Goal: Communication & Community: Answer question/provide support

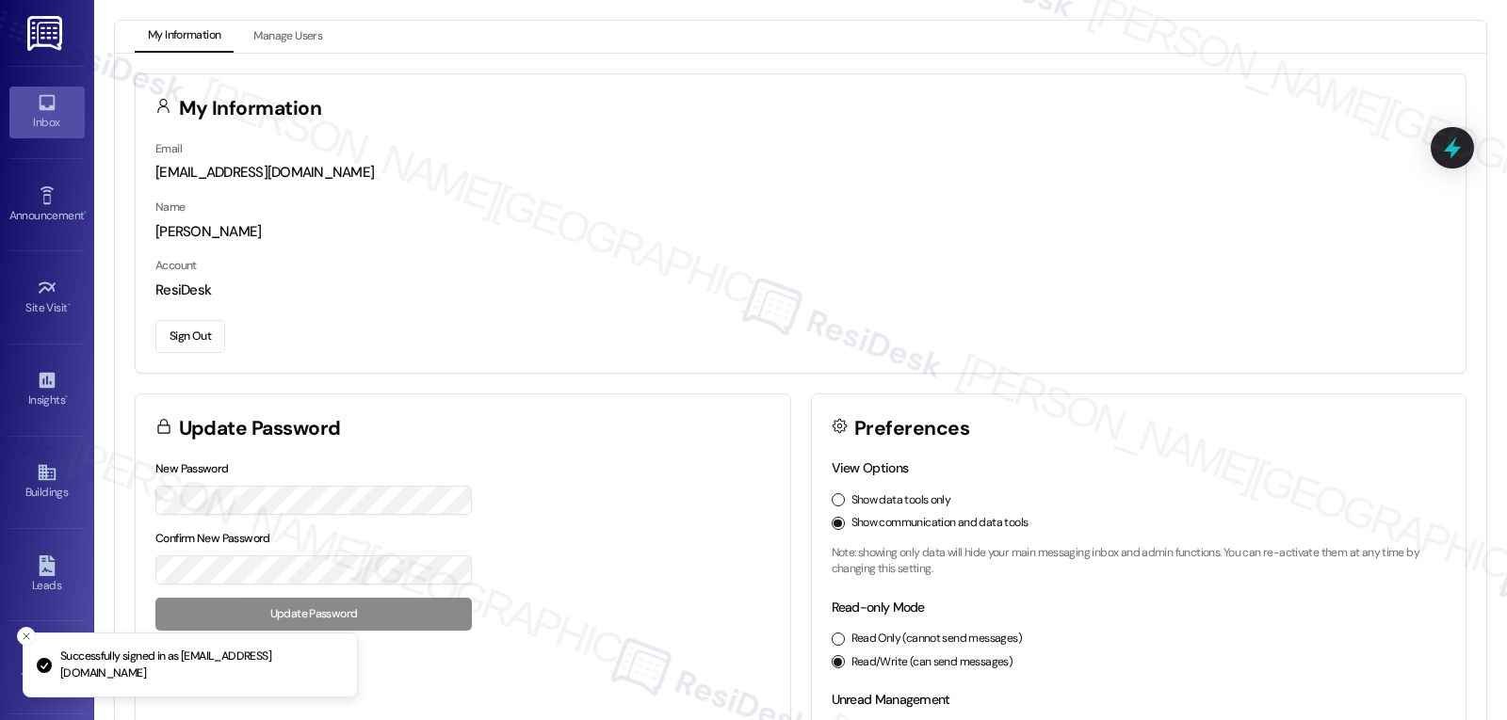
click at [42, 117] on div "Inbox" at bounding box center [47, 122] width 94 height 19
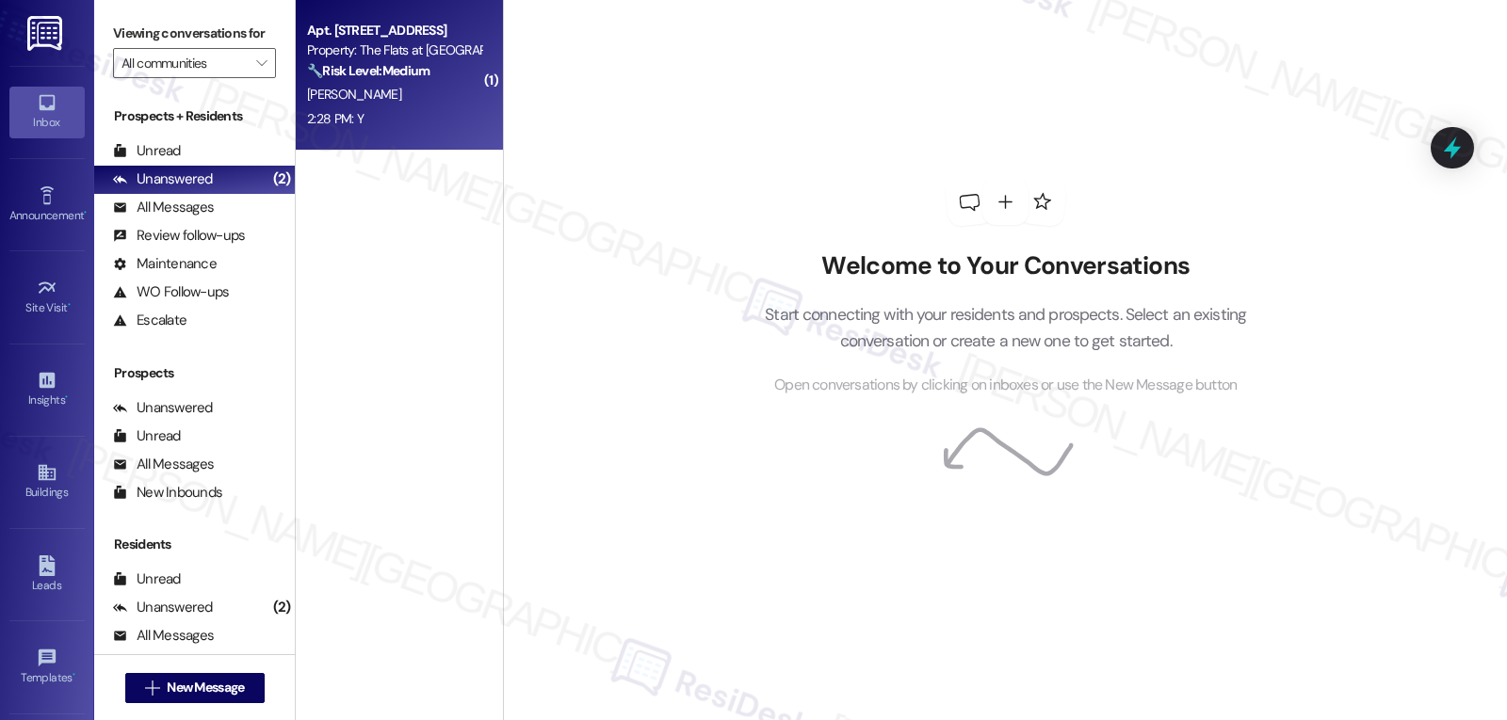
click at [409, 107] on div "2:28 PM: Y 2:28 PM: Y" at bounding box center [394, 119] width 178 height 24
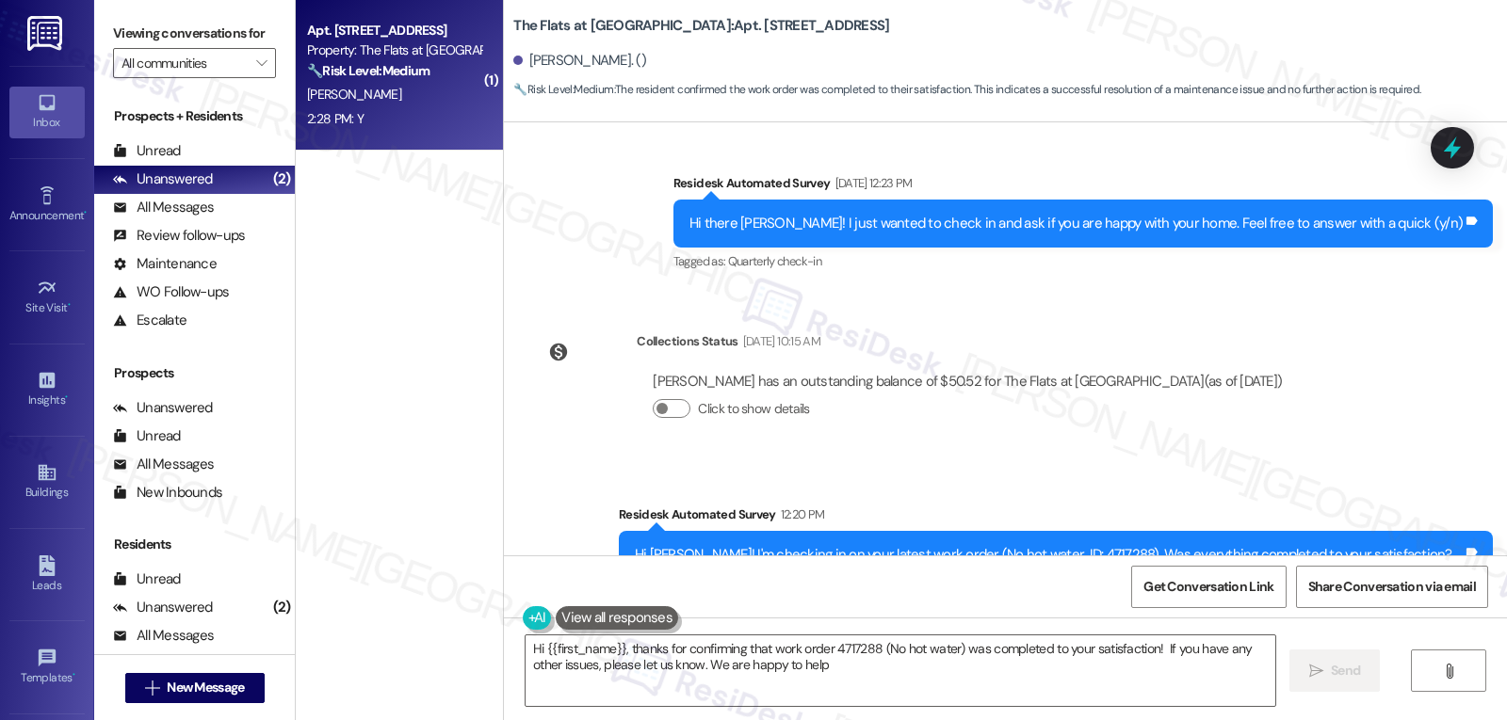
scroll to position [860, 0]
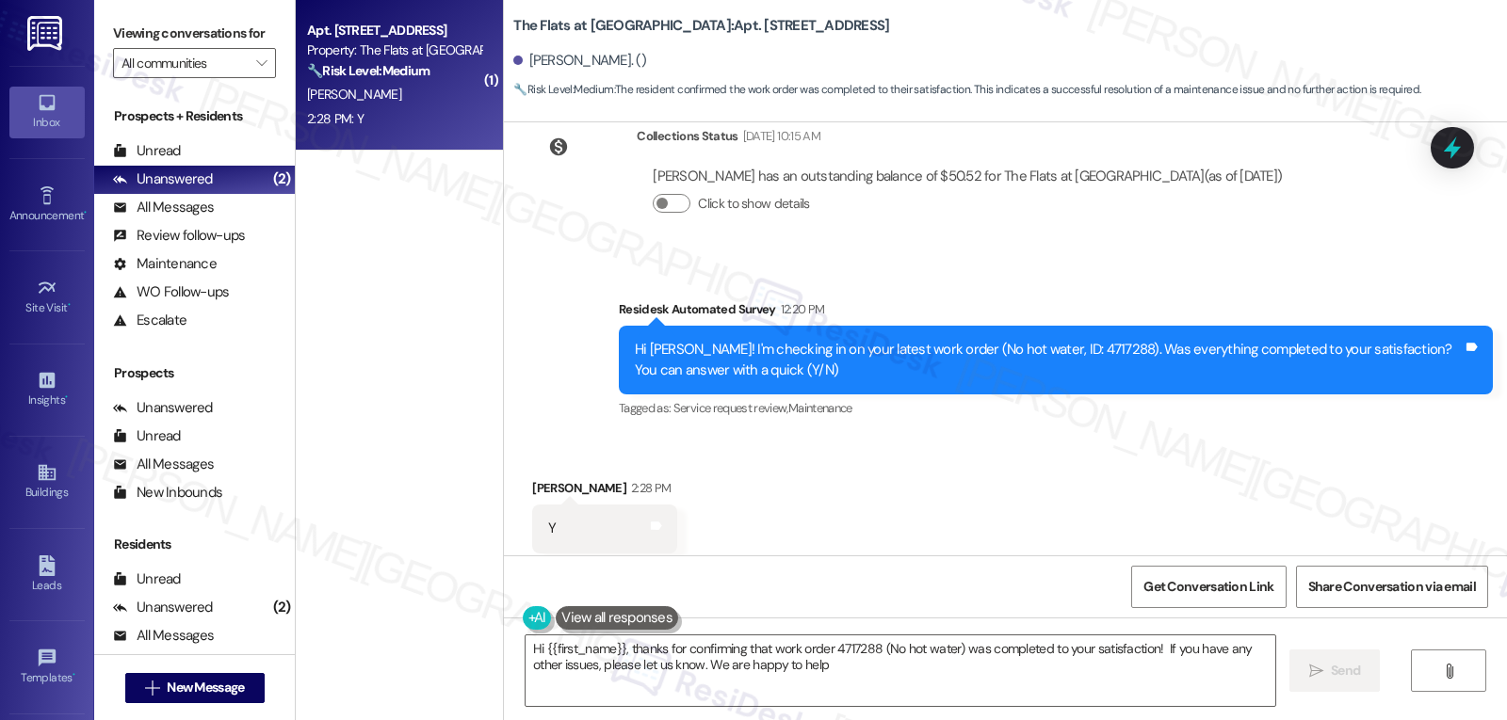
type textarea "Hi {{first_name}}, thanks for confirming that work order 4717288 (No hot water)…"
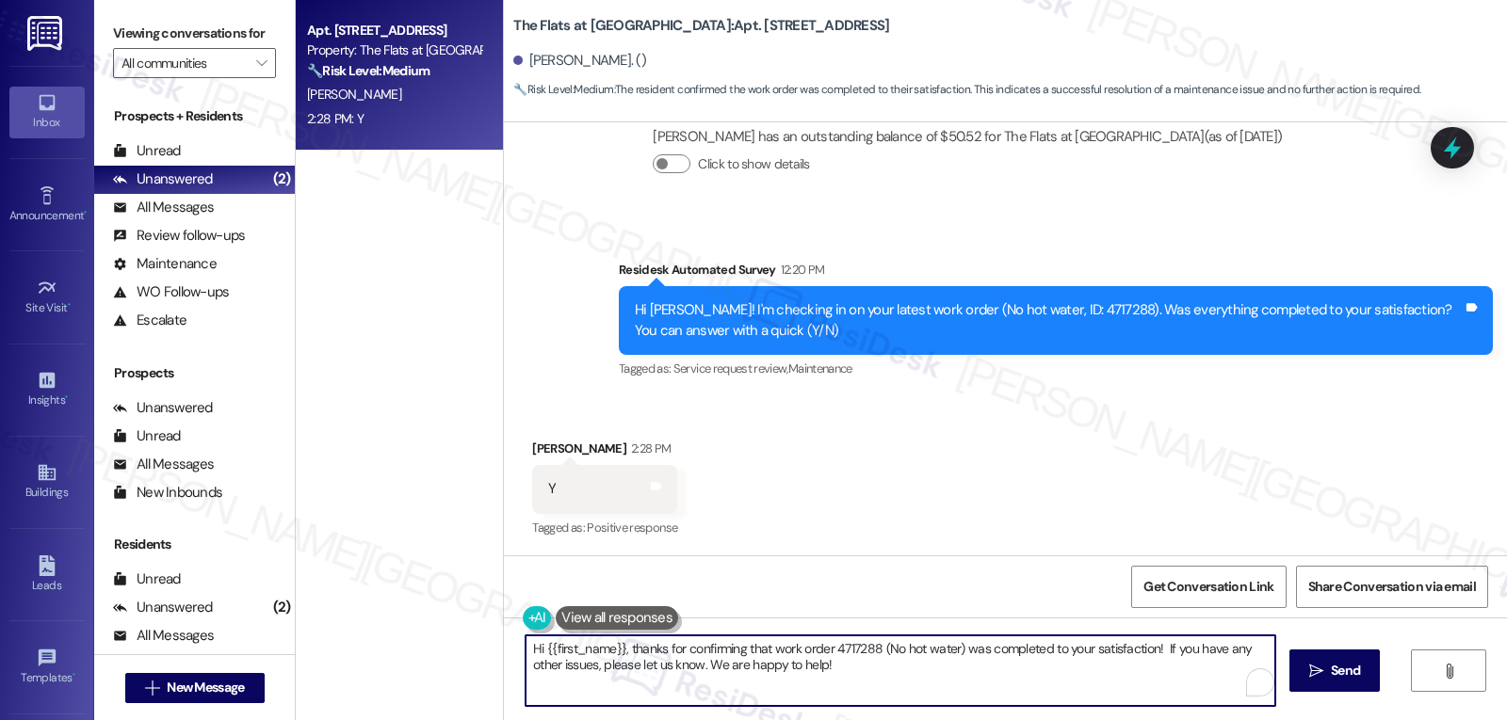
click at [910, 681] on textarea "Hi {{first_name}}, thanks for confirming that work order 4717288 (No hot water)…" at bounding box center [900, 671] width 750 height 71
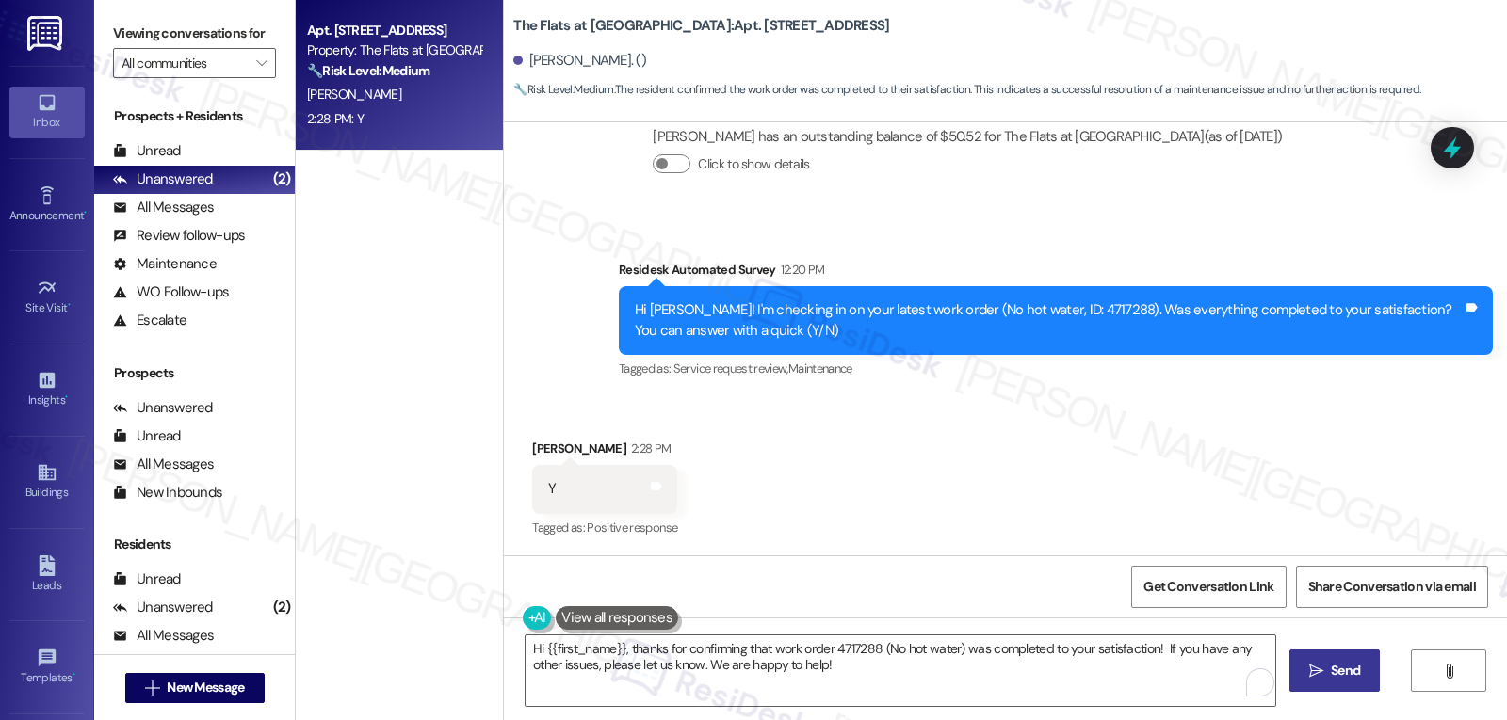
click at [1346, 664] on span "Send" at bounding box center [1345, 671] width 29 height 20
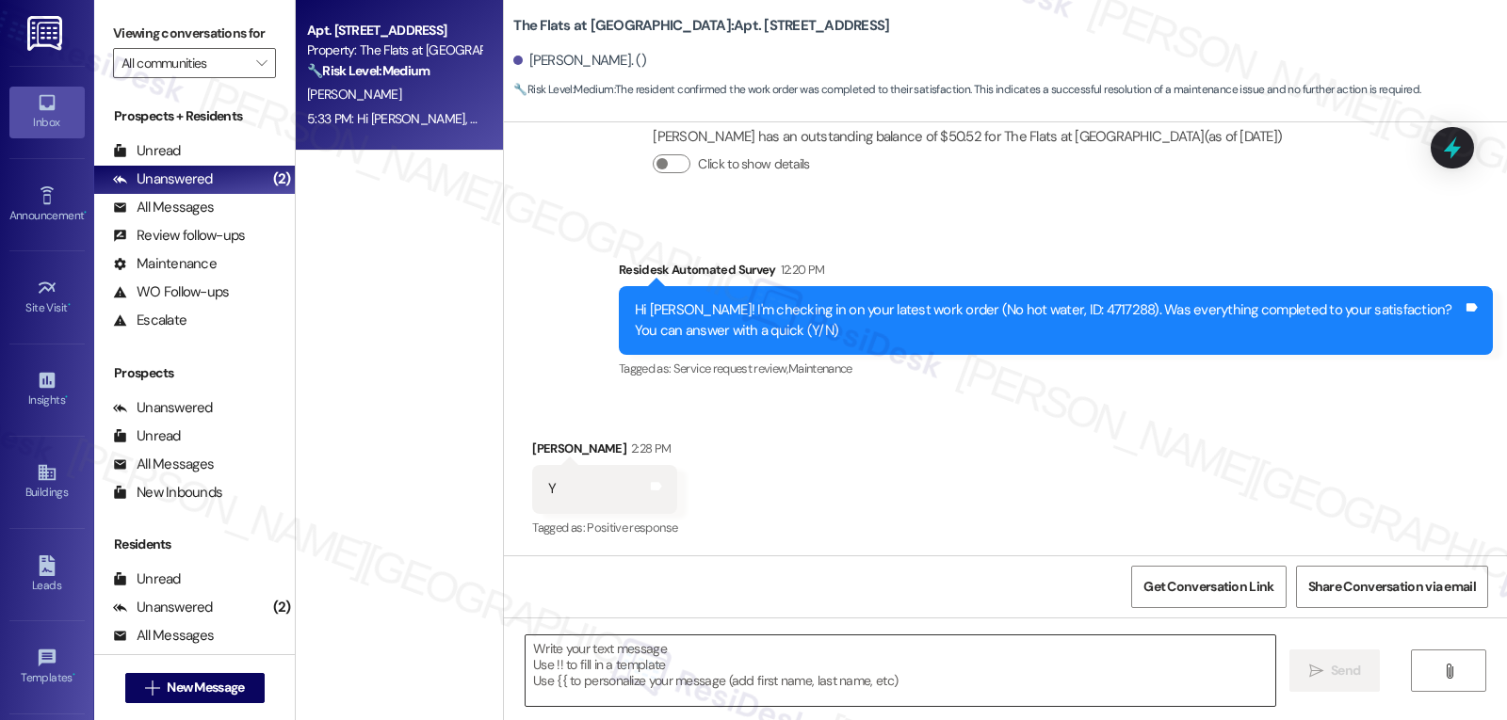
click at [660, 664] on textarea "To enrich screen reader interactions, please activate Accessibility in Grammarl…" at bounding box center [900, 671] width 750 height 71
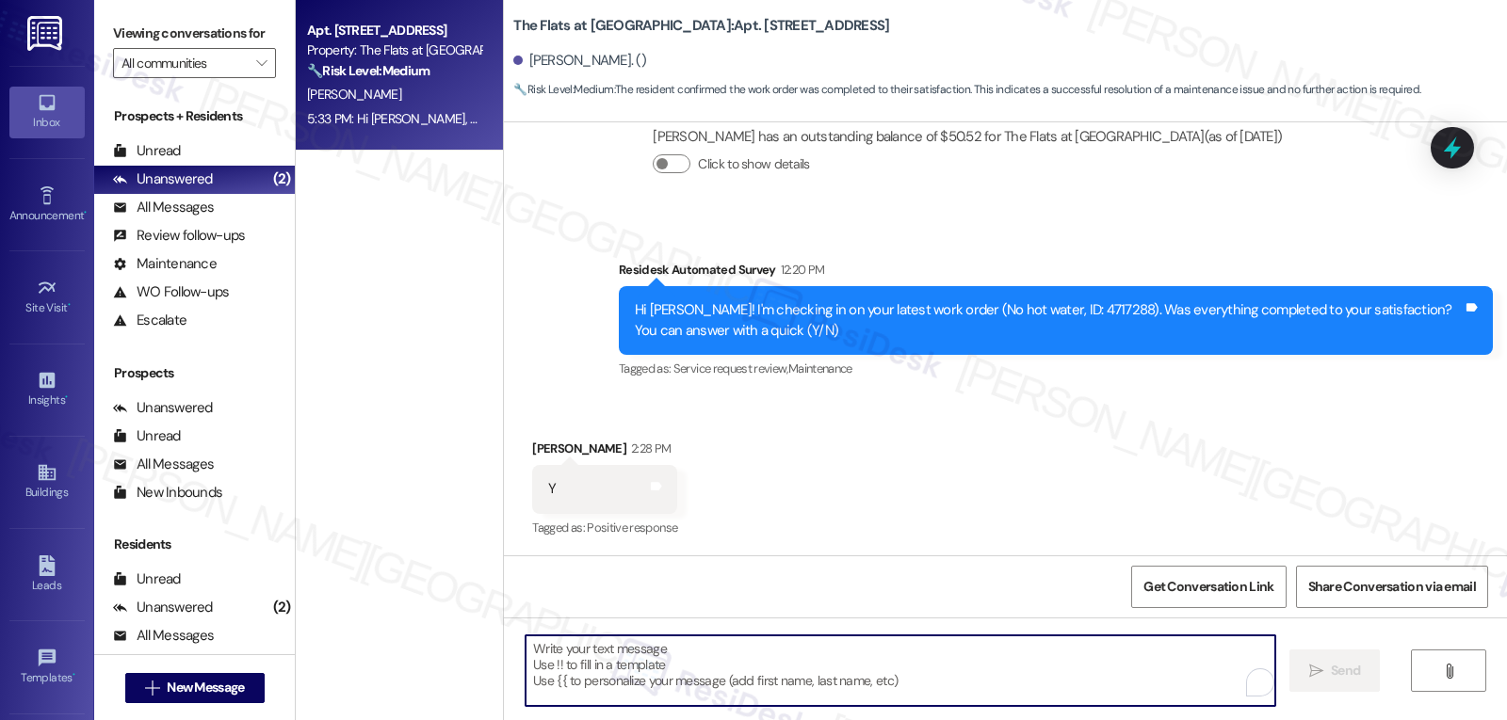
scroll to position [1012, 0]
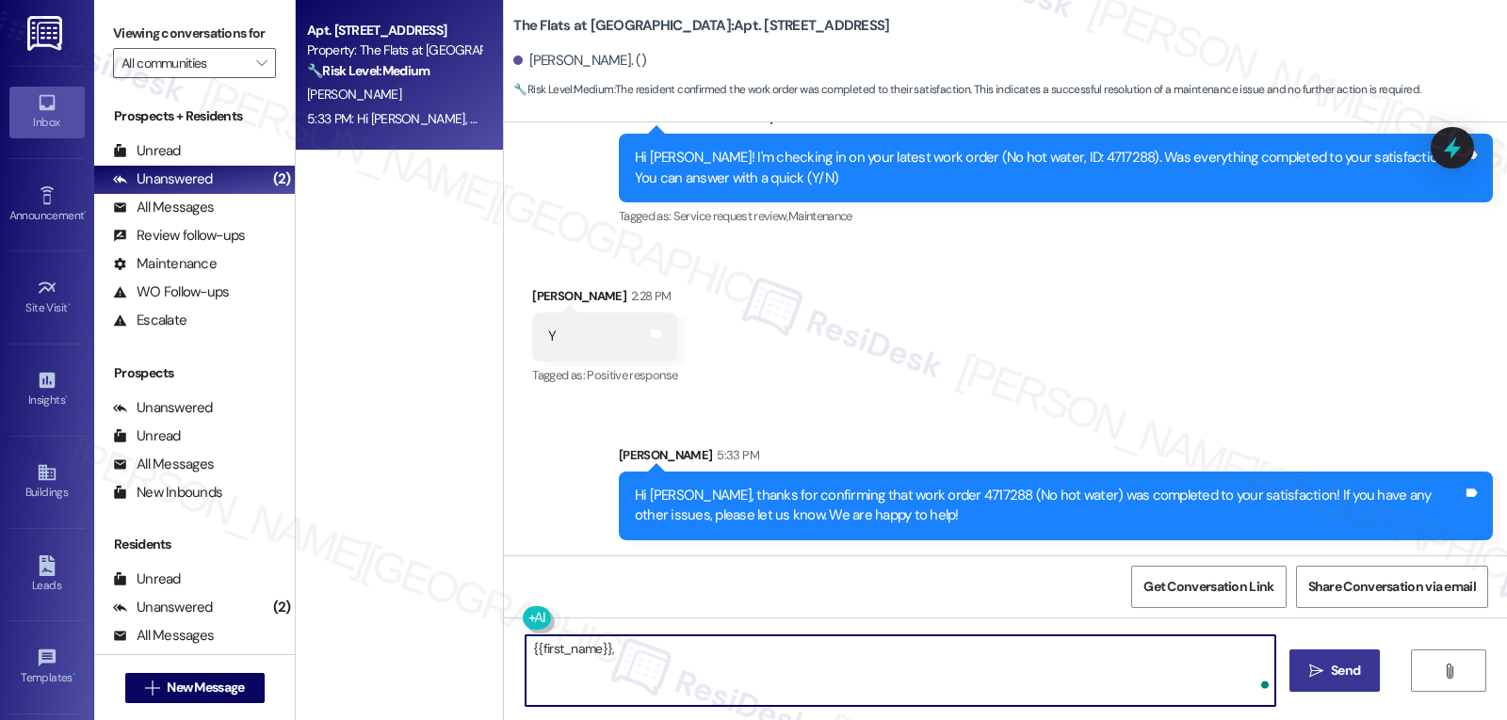
paste textarea "Just curious—has {{property}} been everything you hoped for? I’d love to hear y…"
click at [608, 652] on textarea "{{first_name}}, Just curious—has {{property}} been everything you hoped for? I’…" at bounding box center [900, 671] width 750 height 71
click at [1163, 660] on textarea "{{first_name}}, just curious—has {{property}} been everything you hoped for? I’…" at bounding box center [900, 671] width 750 height 71
type textarea "{{first_name}}, just curious—has {{property}} been everything you hoped for? I’…"
click at [1332, 680] on span "Send" at bounding box center [1345, 671] width 29 height 20
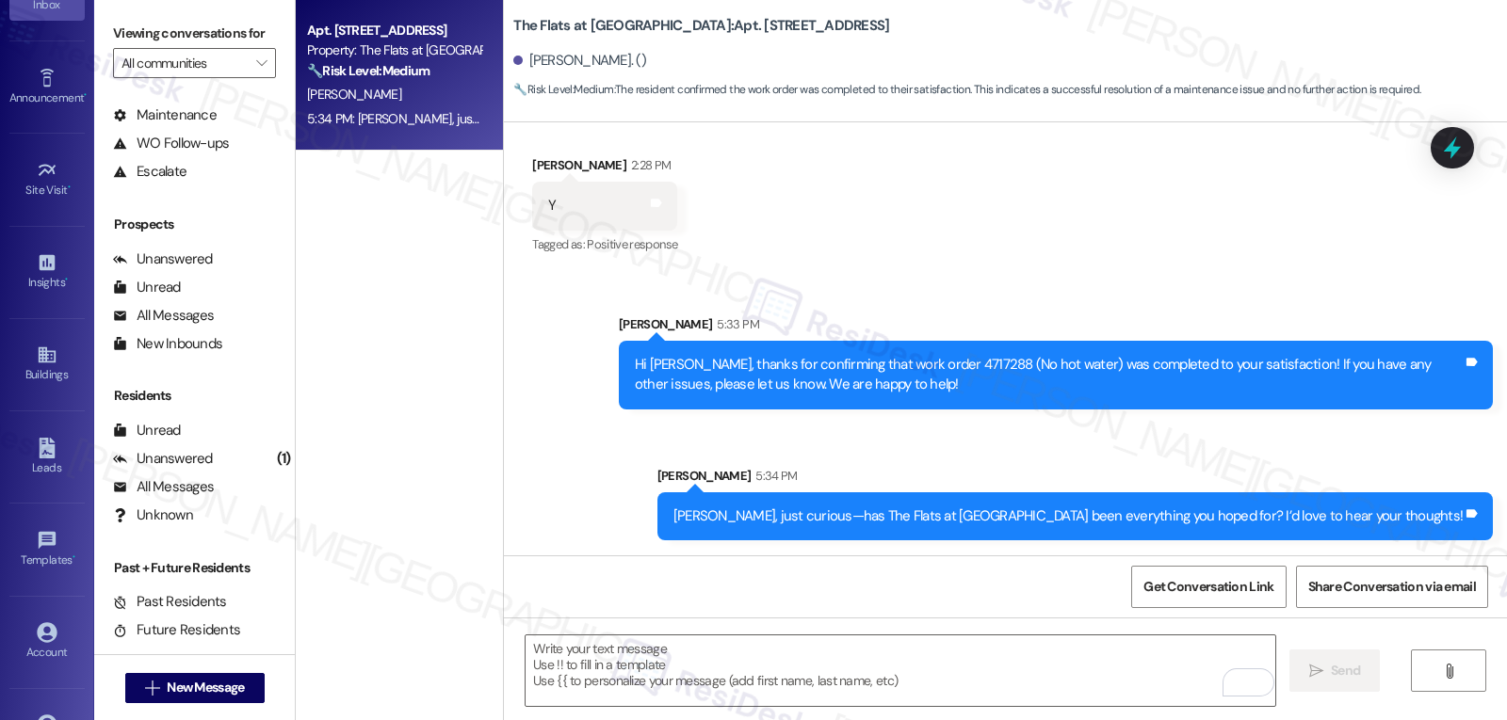
scroll to position [178, 0]
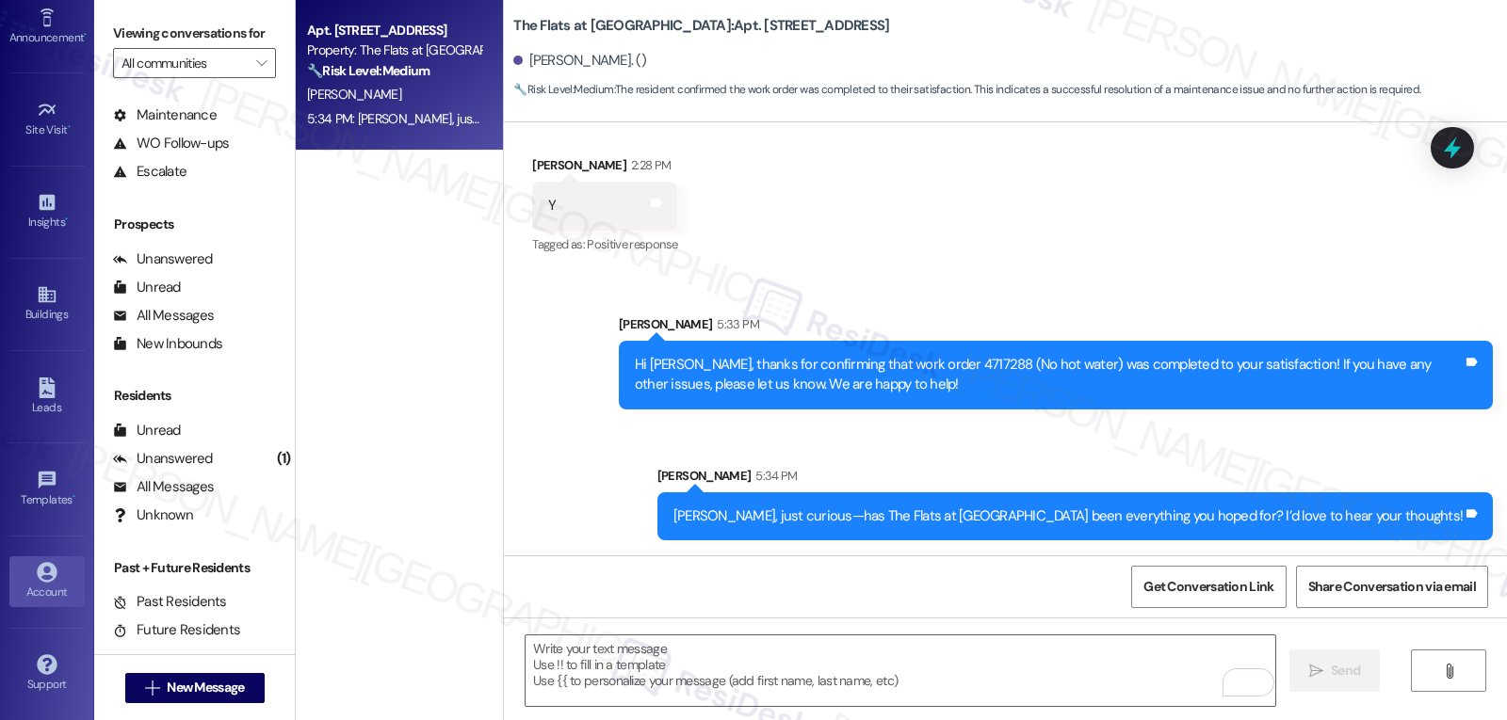
click at [16, 599] on div "Account" at bounding box center [47, 592] width 94 height 19
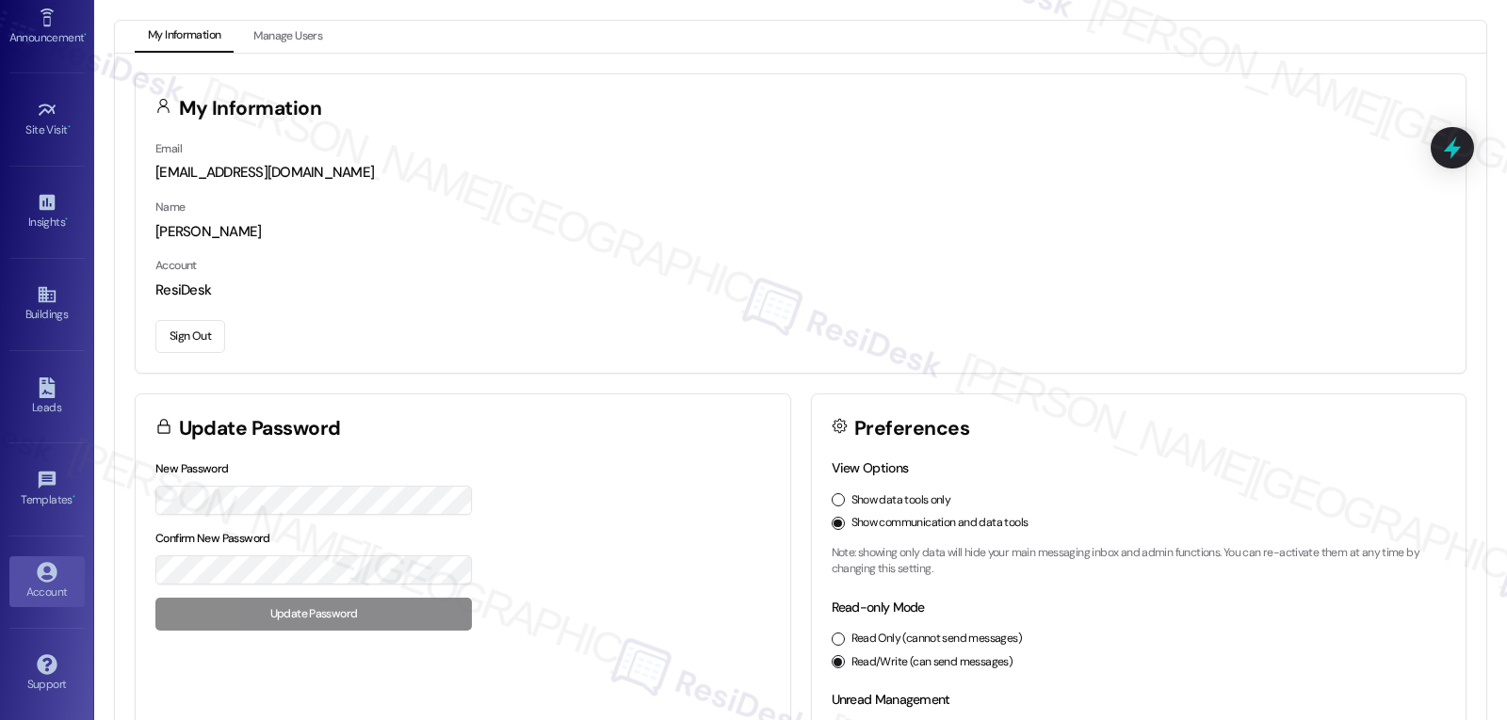
click at [178, 327] on button "Sign Out" at bounding box center [190, 336] width 70 height 33
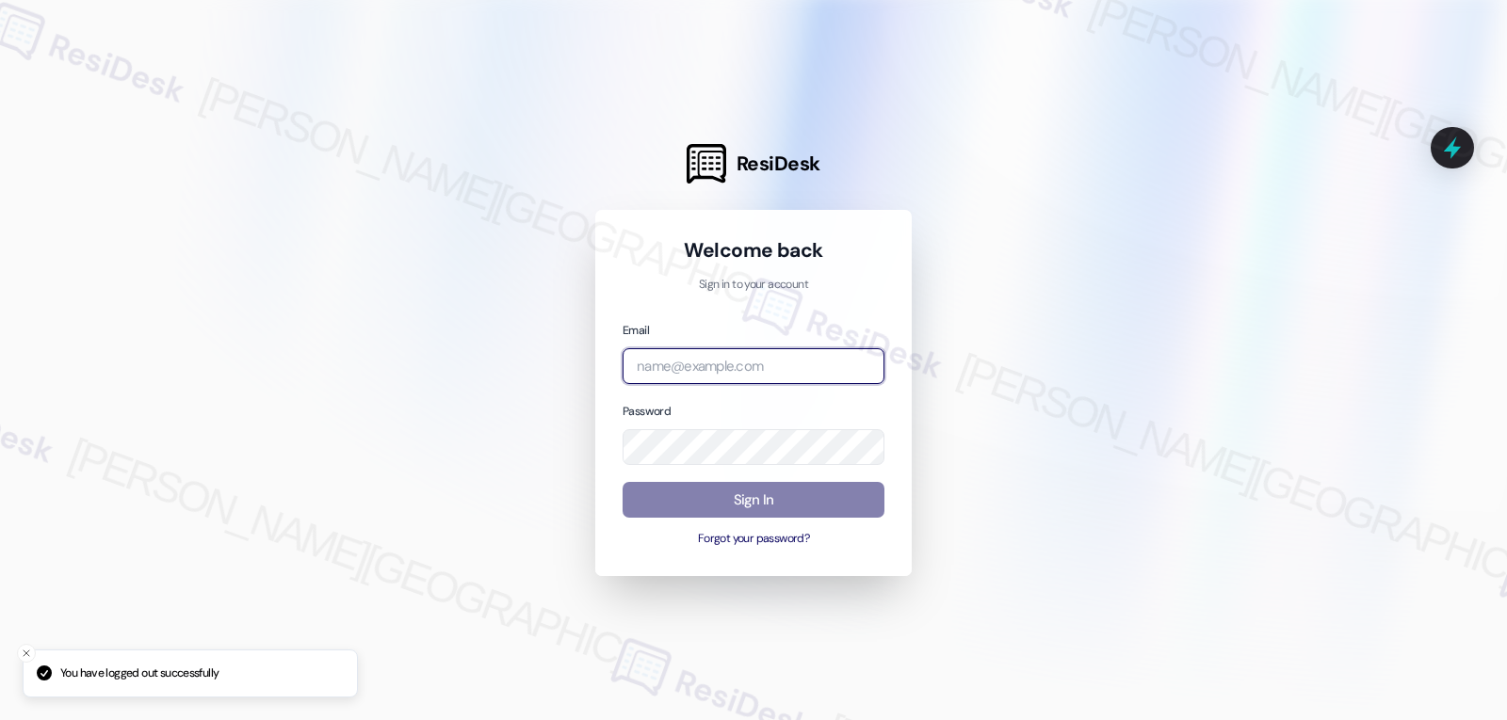
click at [817, 368] on input "email" at bounding box center [753, 366] width 262 height 37
click at [721, 352] on input "email" at bounding box center [753, 366] width 262 height 37
paste input "automated-surveys-archway_equities-jomar.punay@archway_[DOMAIN_NAME]"
type input "automated-surveys-archway_equities-jomar.punay@archway_[DOMAIN_NAME]"
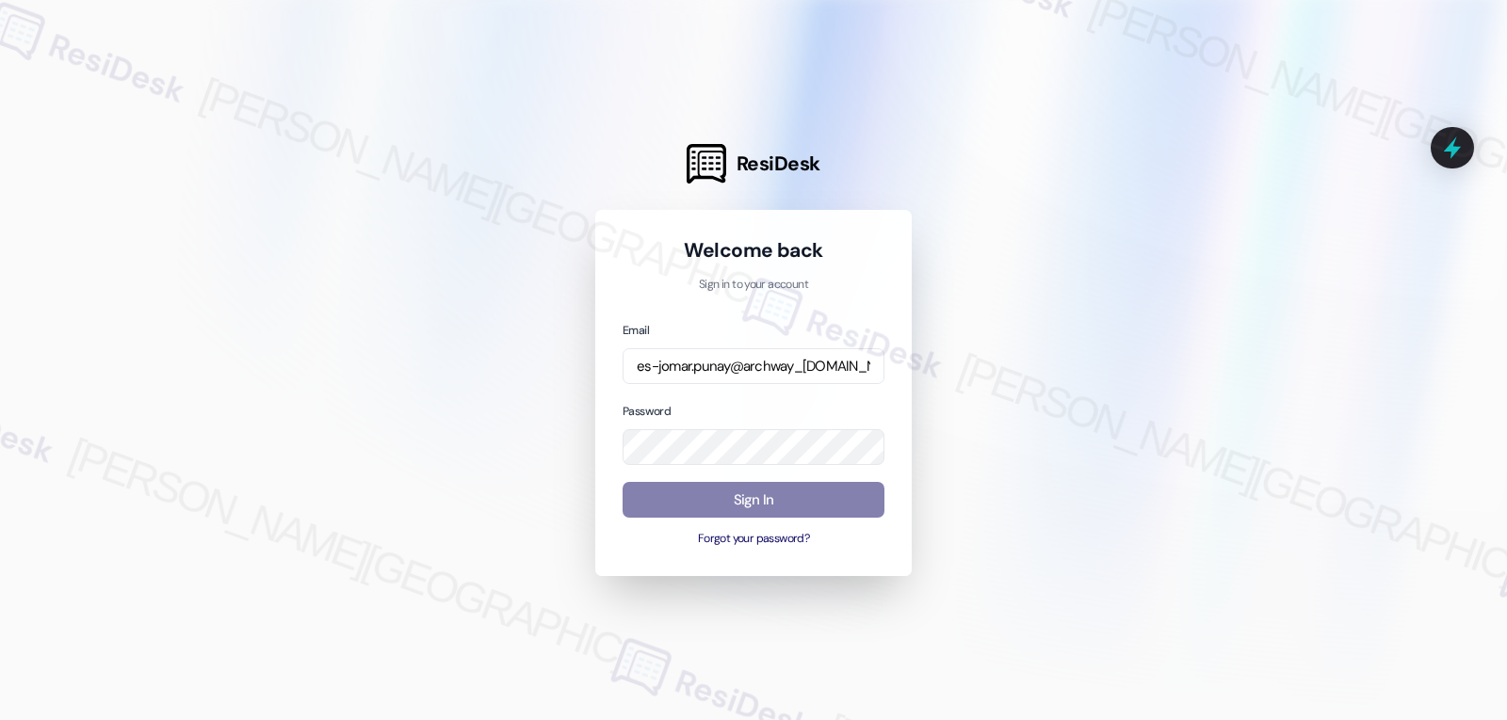
scroll to position [0, 0]
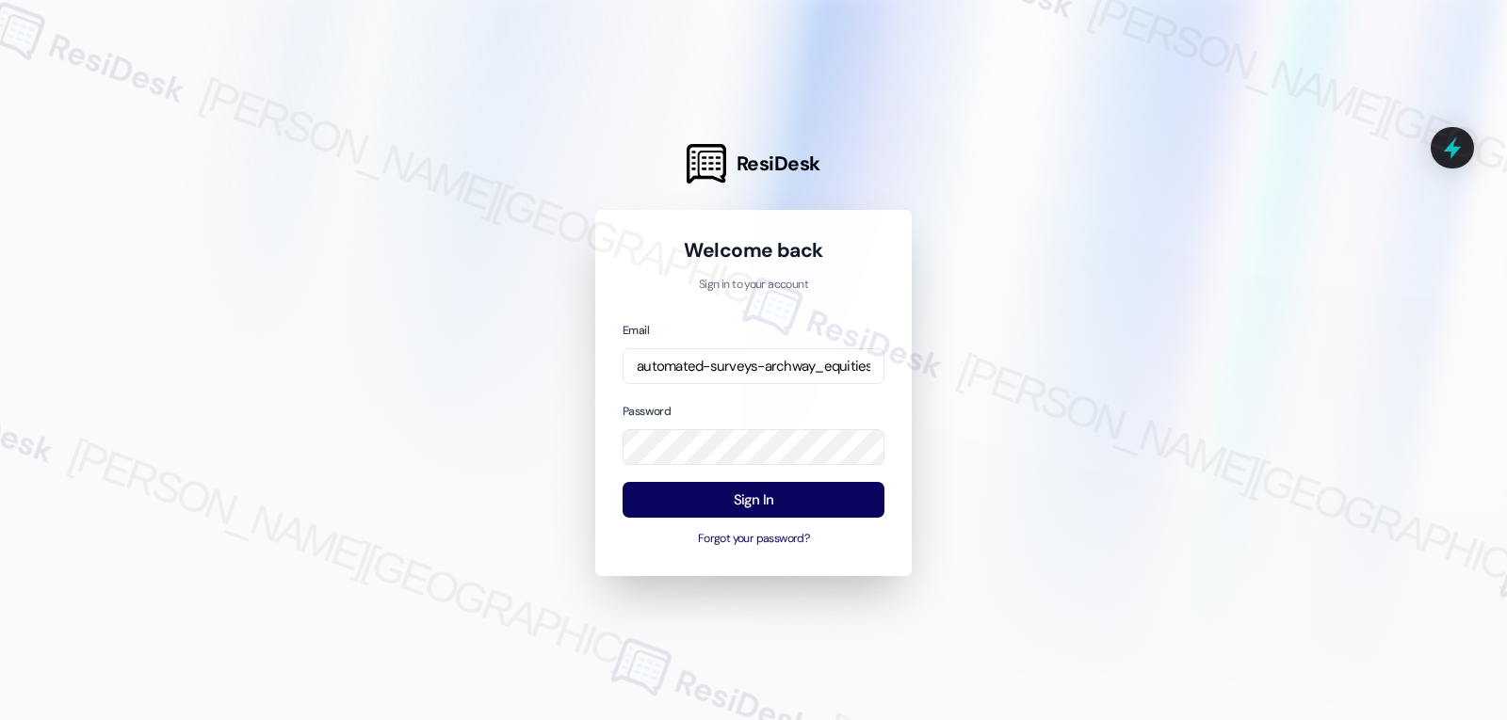
click at [716, 402] on div "Password" at bounding box center [753, 433] width 262 height 65
click at [797, 509] on button "Sign In" at bounding box center [753, 500] width 262 height 37
